Goal: Entertainment & Leisure: Consume media (video, audio)

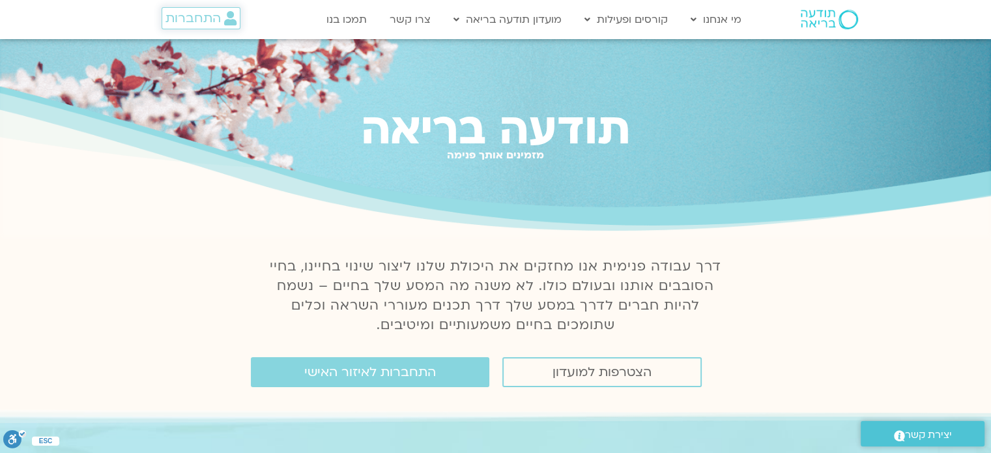
click at [219, 12] on span "התחברות" at bounding box center [192, 18] width 55 height 14
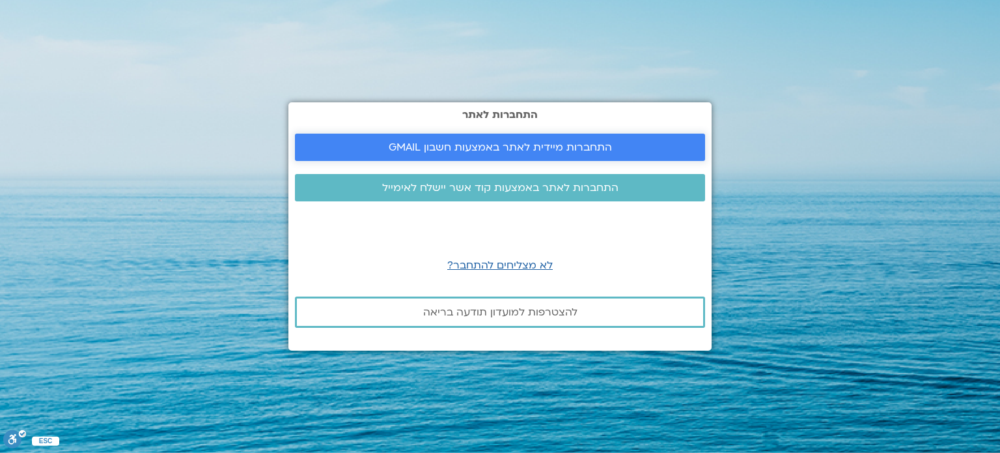
click at [400, 148] on span "התחברות מיידית לאתר באמצעות חשבון GMAIL" at bounding box center [500, 147] width 223 height 12
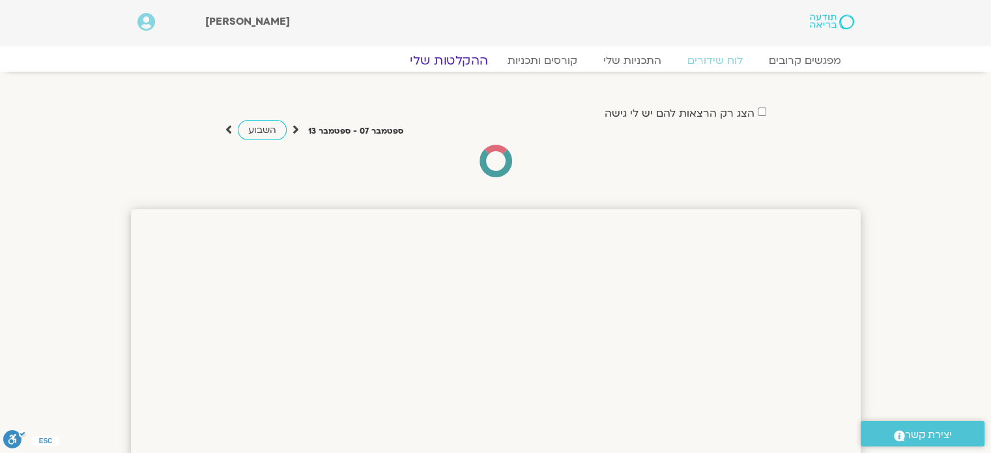
click at [432, 62] on link "ההקלטות שלי" at bounding box center [448, 61] width 109 height 16
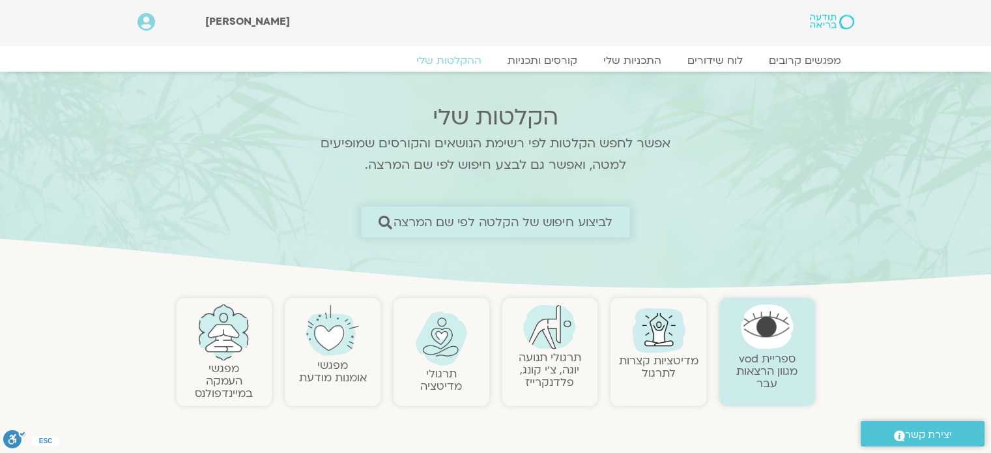
click at [561, 218] on span "לביצוע חיפוש של הקלטה לפי שם המרצה" at bounding box center [502, 222] width 219 height 14
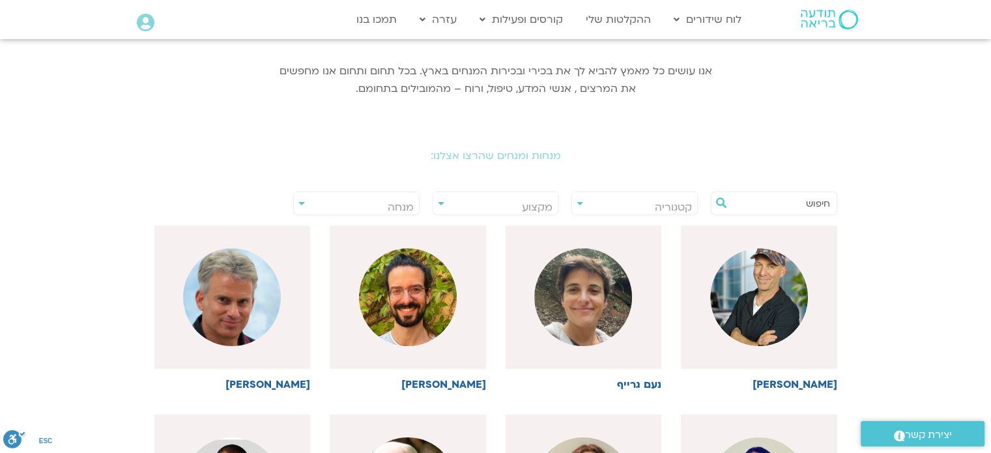
scroll to position [177, 0]
click at [748, 213] on input "text" at bounding box center [780, 202] width 99 height 22
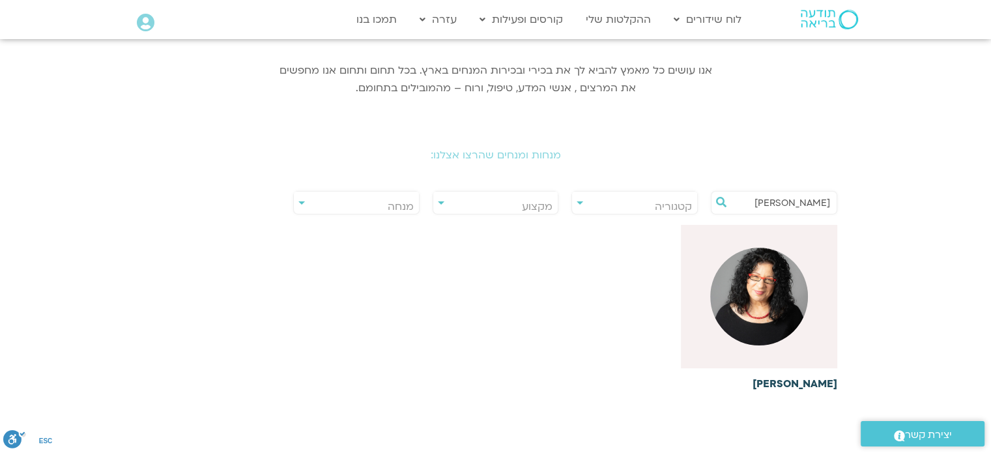
type input "ארנינה"
click at [775, 298] on img at bounding box center [759, 296] width 98 height 98
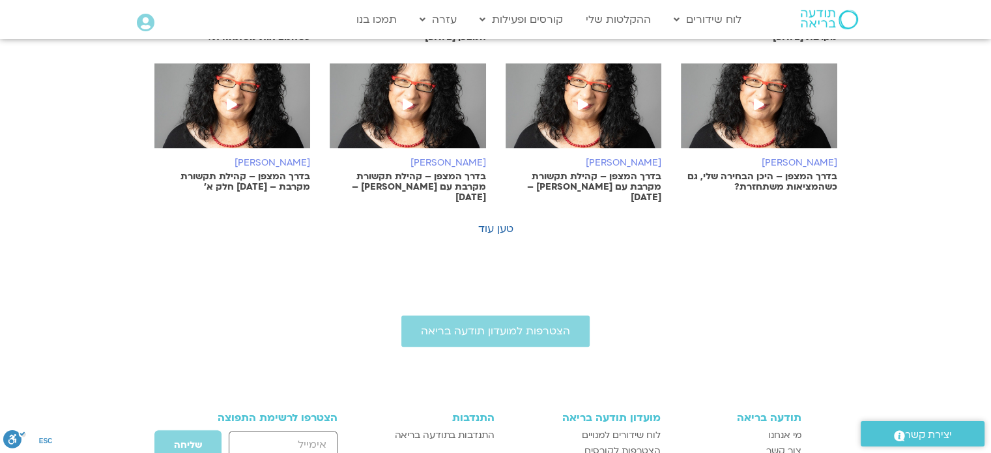
scroll to position [925, 0]
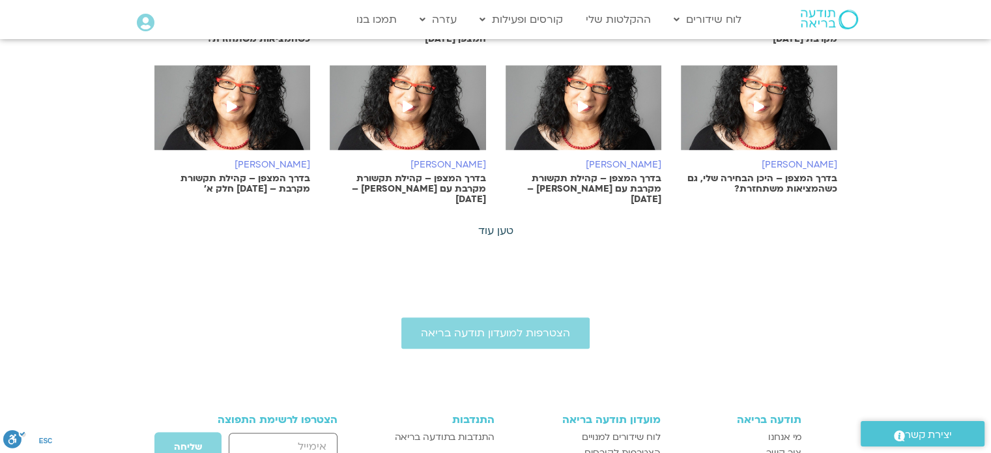
click at [498, 223] on link "טען עוד" at bounding box center [495, 230] width 35 height 14
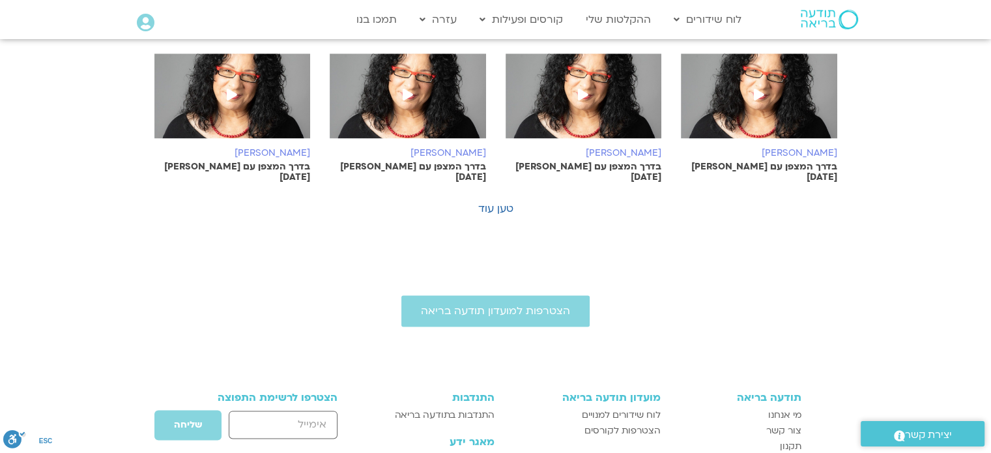
scroll to position [1578, 0]
click at [503, 201] on link "טען עוד" at bounding box center [495, 208] width 35 height 14
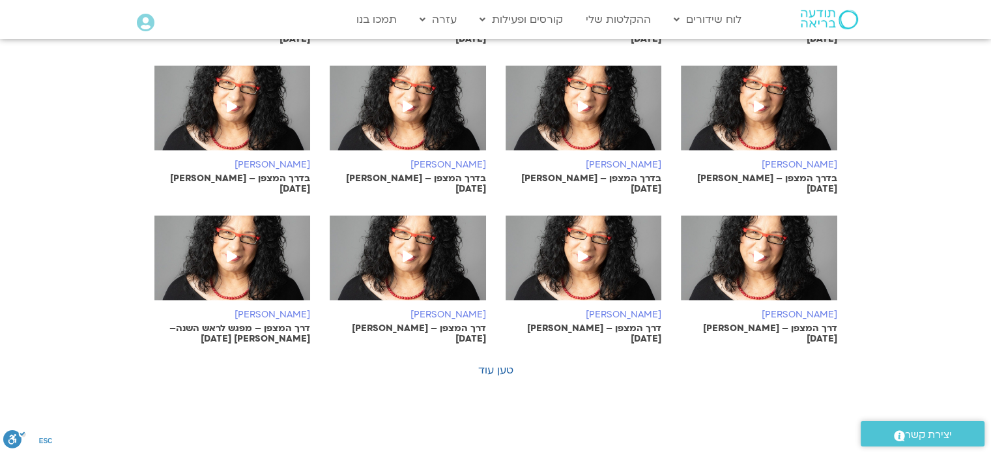
scroll to position [2016, 0]
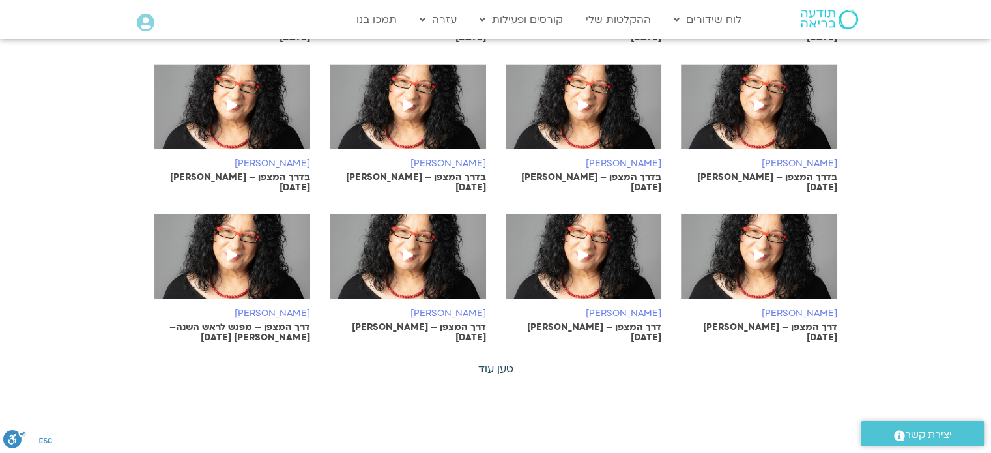
click at [478, 361] on link "טען עוד" at bounding box center [495, 368] width 35 height 14
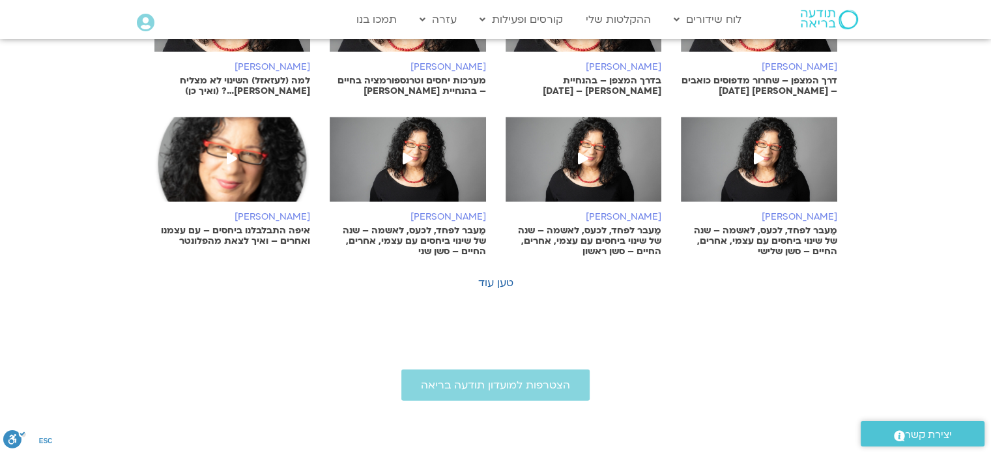
scroll to position [2745, 0]
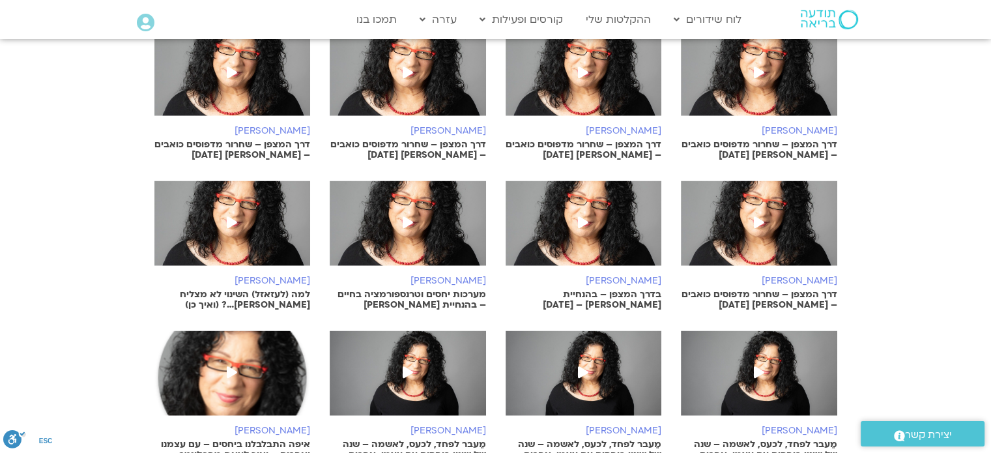
scroll to position [2526, 0]
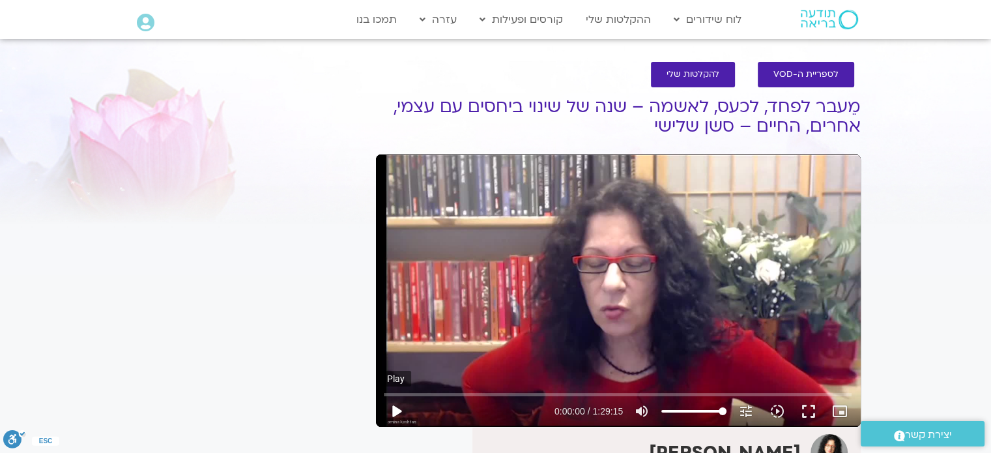
click at [395, 415] on button "play_arrow" at bounding box center [395, 410] width 31 height 31
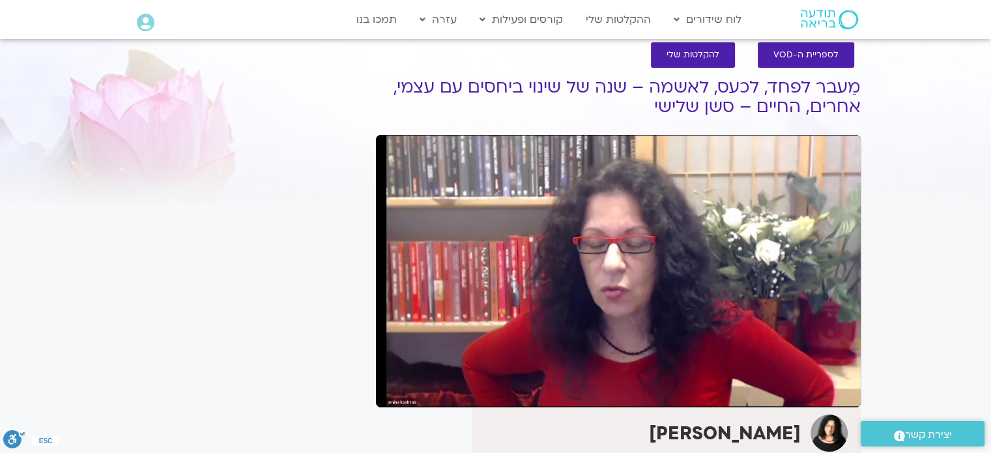
scroll to position [18, 0]
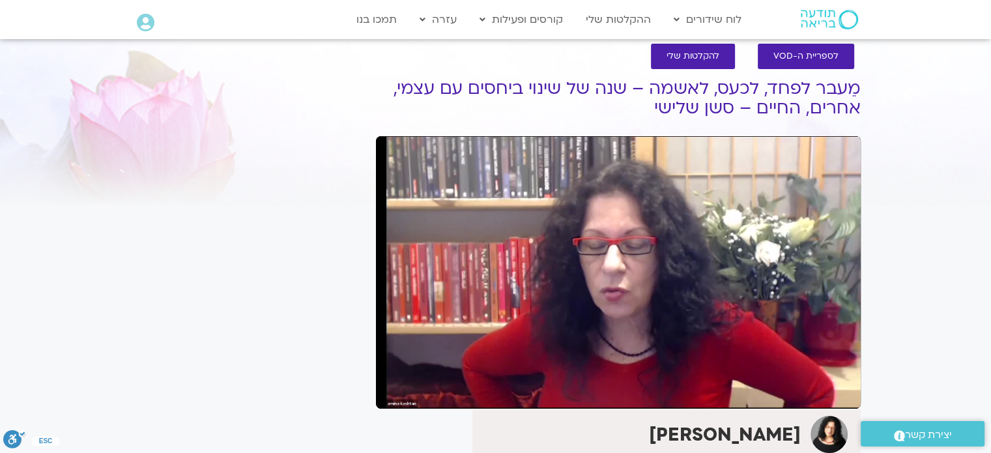
type input "20.448994"
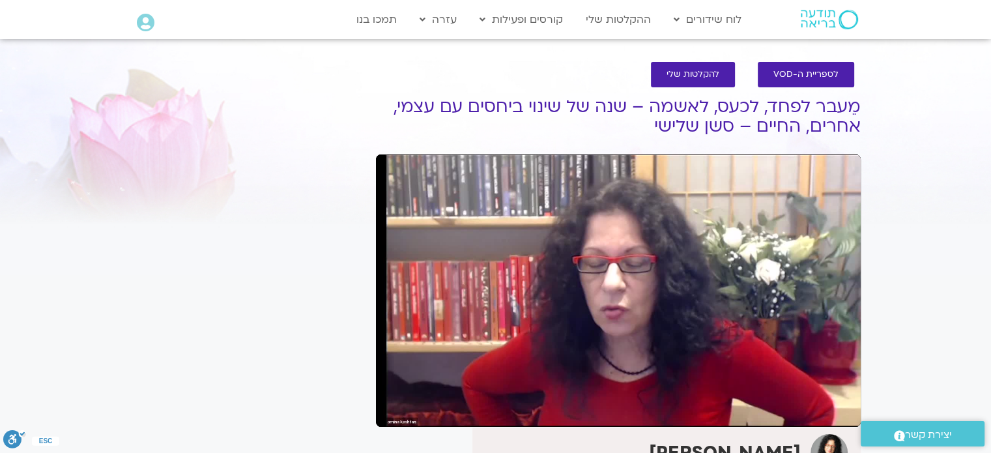
scroll to position [0, 0]
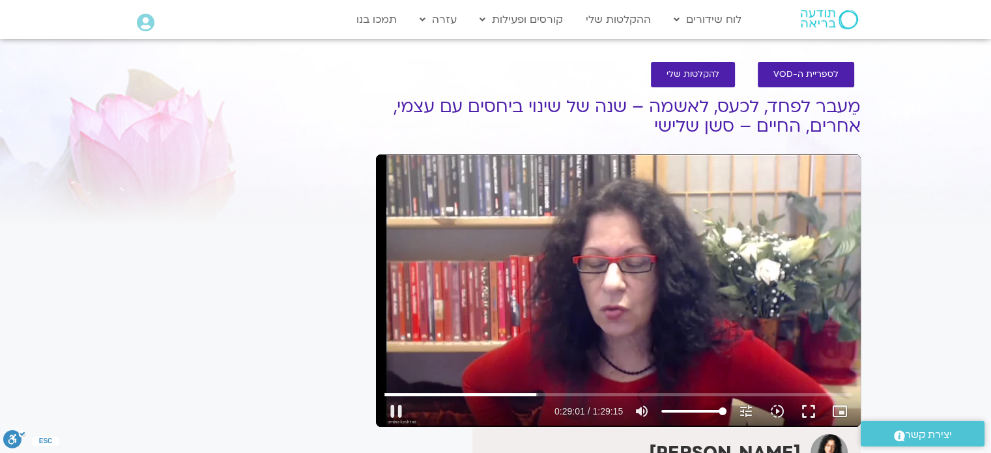
click at [431, 226] on div "Skip Ad pause 0:29:01 / 1:29:15 volume_up Mute tune Resolution Auto 748p slow_m…" at bounding box center [618, 290] width 485 height 272
type input "1741.318758"
